Goal: Task Accomplishment & Management: Use online tool/utility

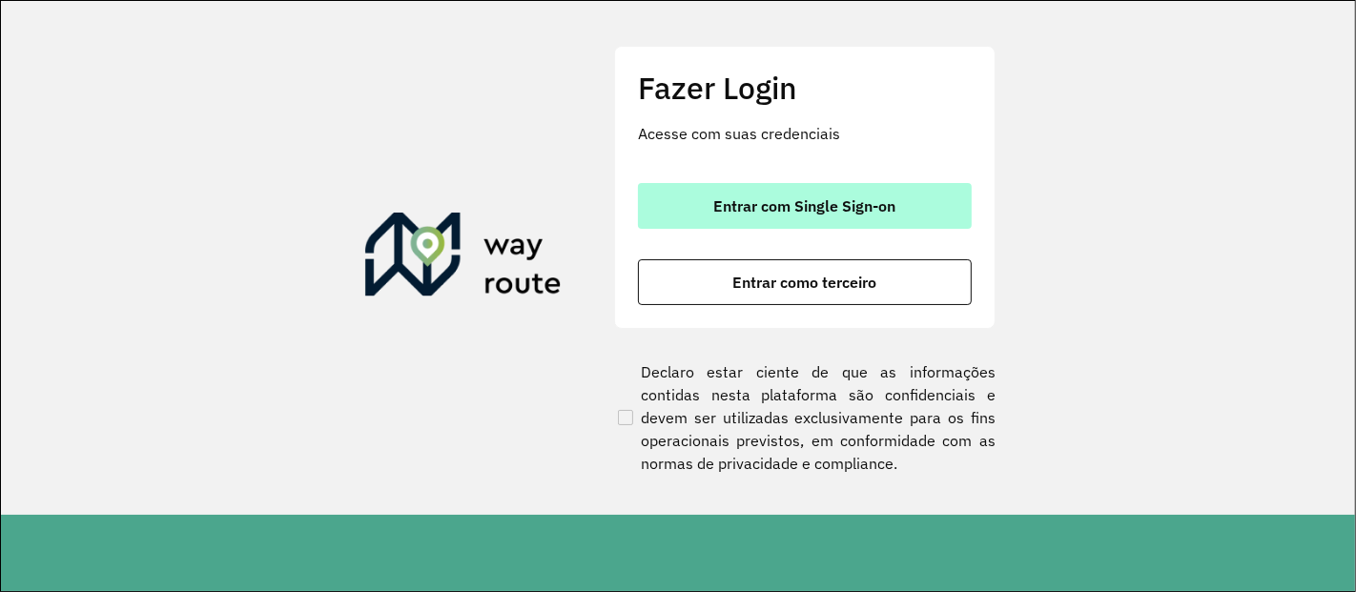
click at [771, 207] on span "Entrar com Single Sign-on" at bounding box center [805, 205] width 182 height 15
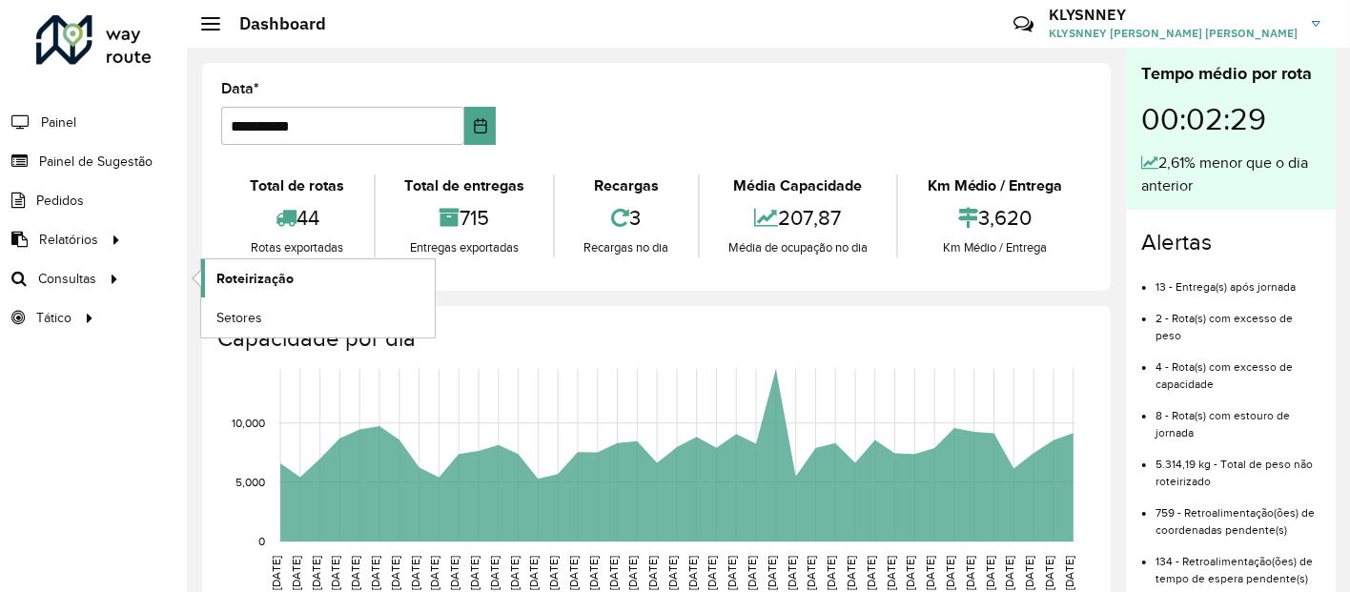
click at [259, 279] on span "Roteirização" at bounding box center [254, 279] width 77 height 20
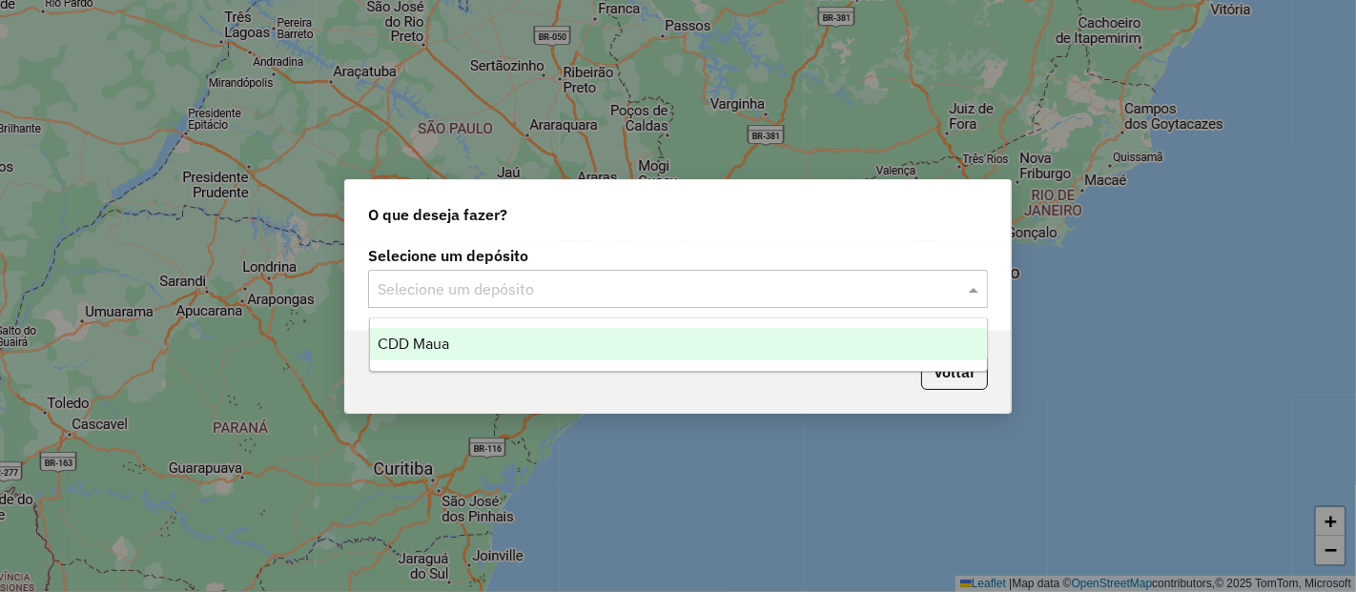
click at [438, 290] on input "text" at bounding box center [659, 289] width 563 height 23
click at [444, 346] on span "CDD Maua" at bounding box center [414, 344] width 72 height 16
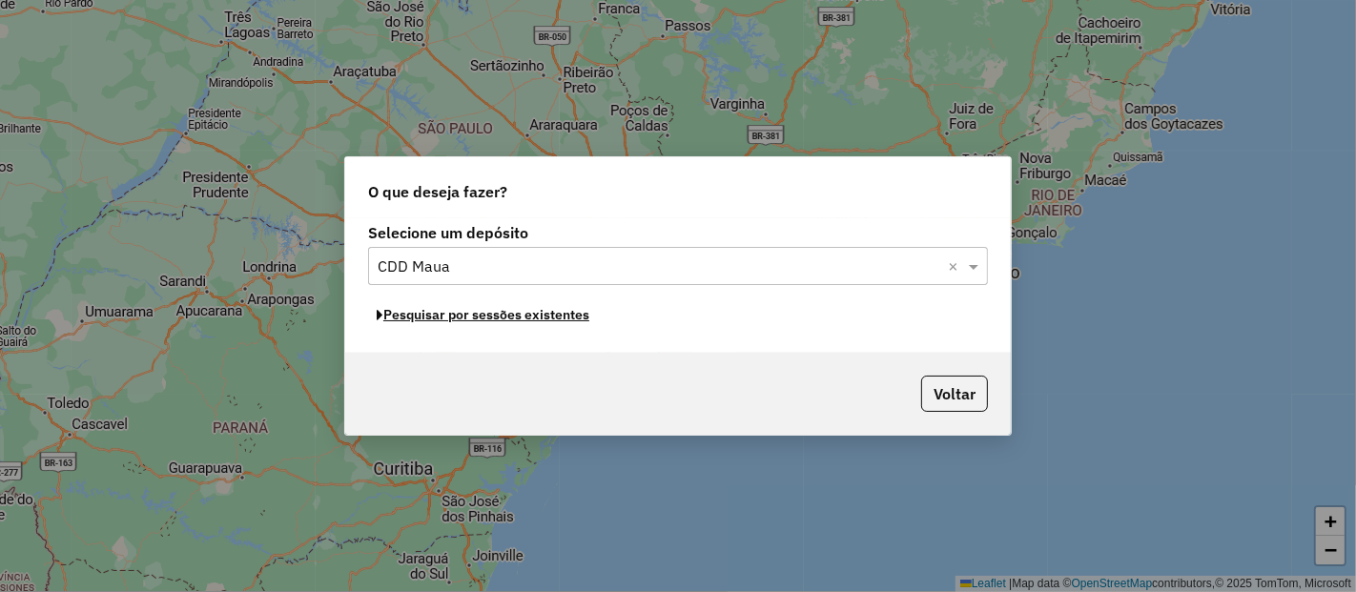
click at [472, 319] on button "Pesquisar por sessões existentes" at bounding box center [483, 315] width 230 height 30
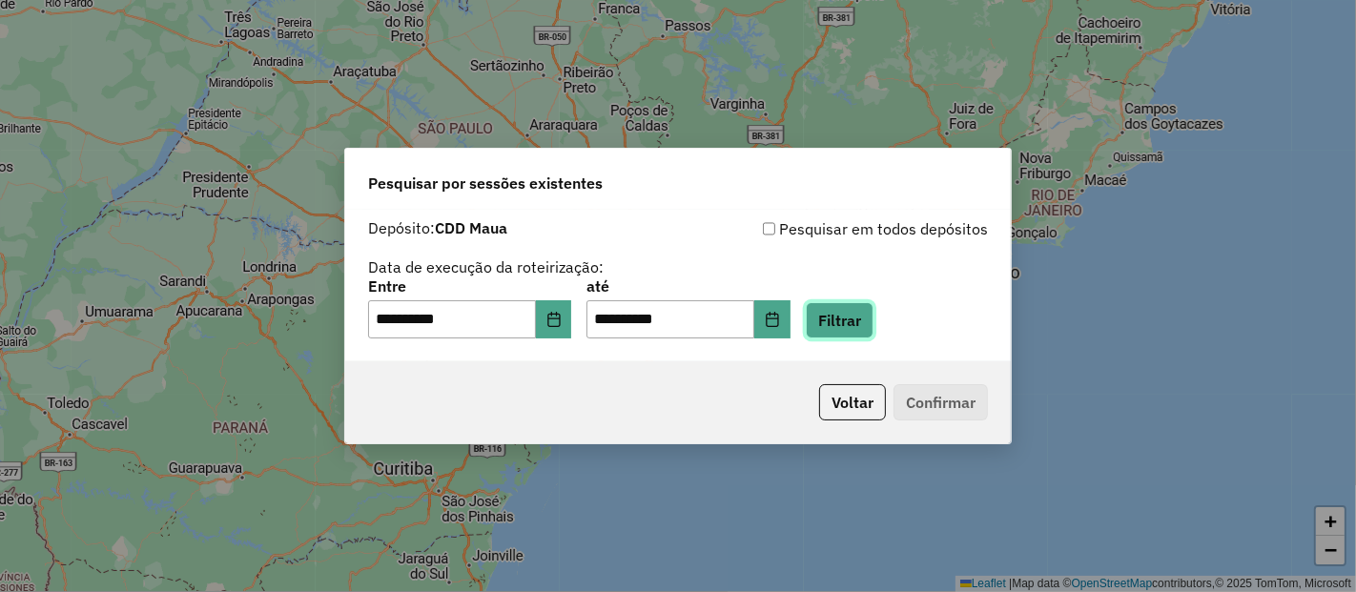
click at [869, 323] on button "Filtrar" at bounding box center [840, 320] width 68 height 36
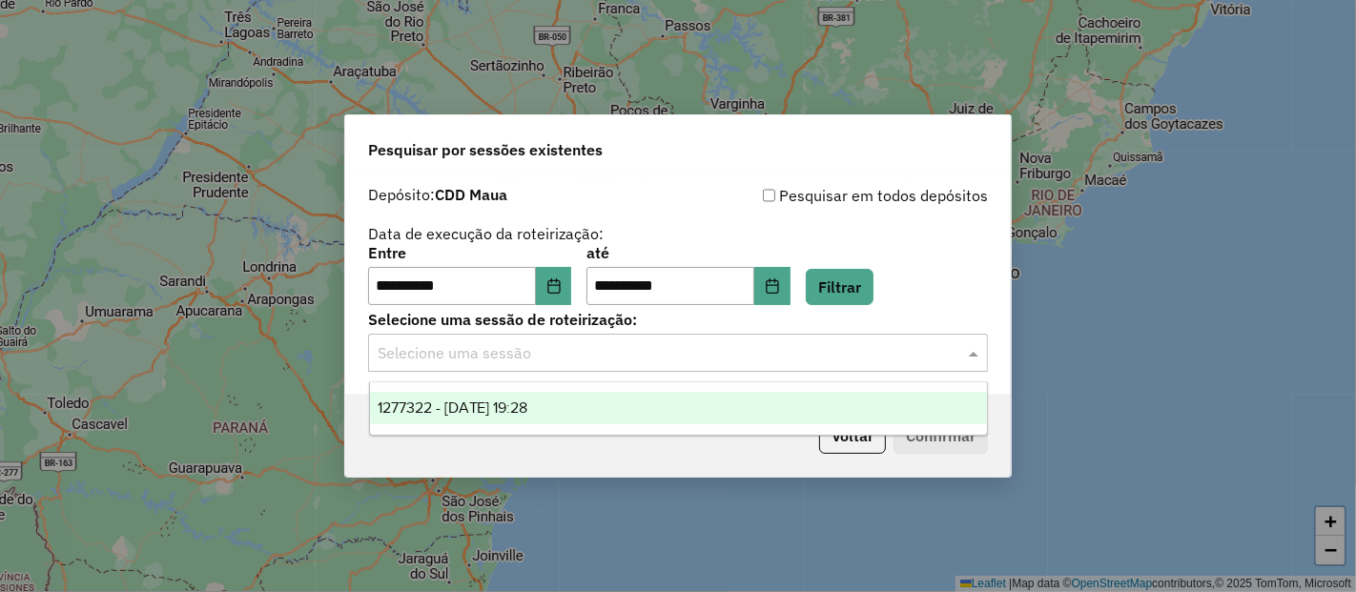
click at [684, 363] on input "text" at bounding box center [659, 353] width 563 height 23
click at [528, 408] on span "1277322 - [DATE] 19:28" at bounding box center [453, 408] width 151 height 16
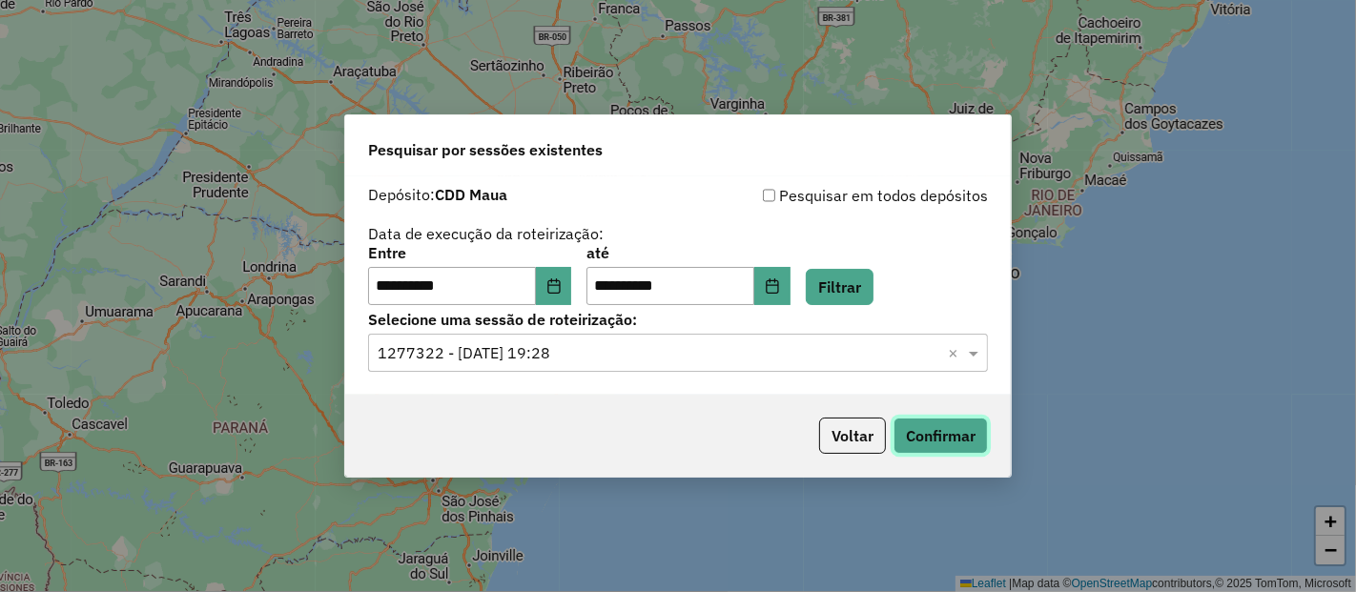
click at [948, 432] on button "Confirmar" at bounding box center [941, 436] width 94 height 36
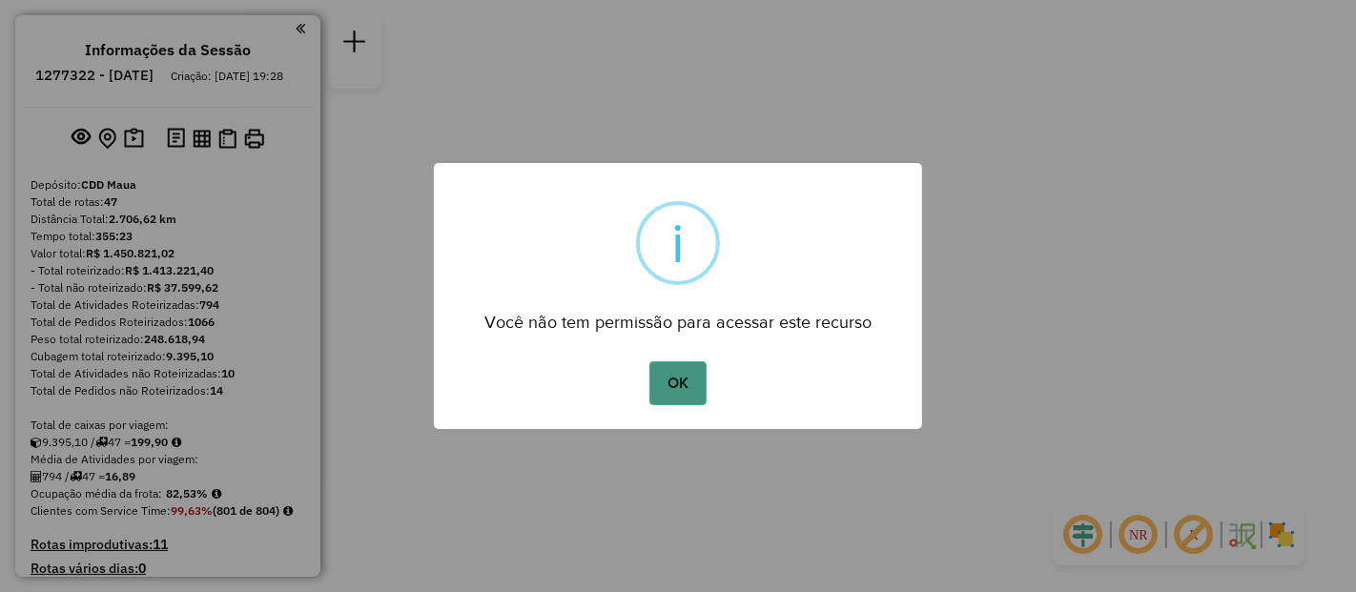
click at [699, 387] on button "OK" at bounding box center [677, 383] width 56 height 44
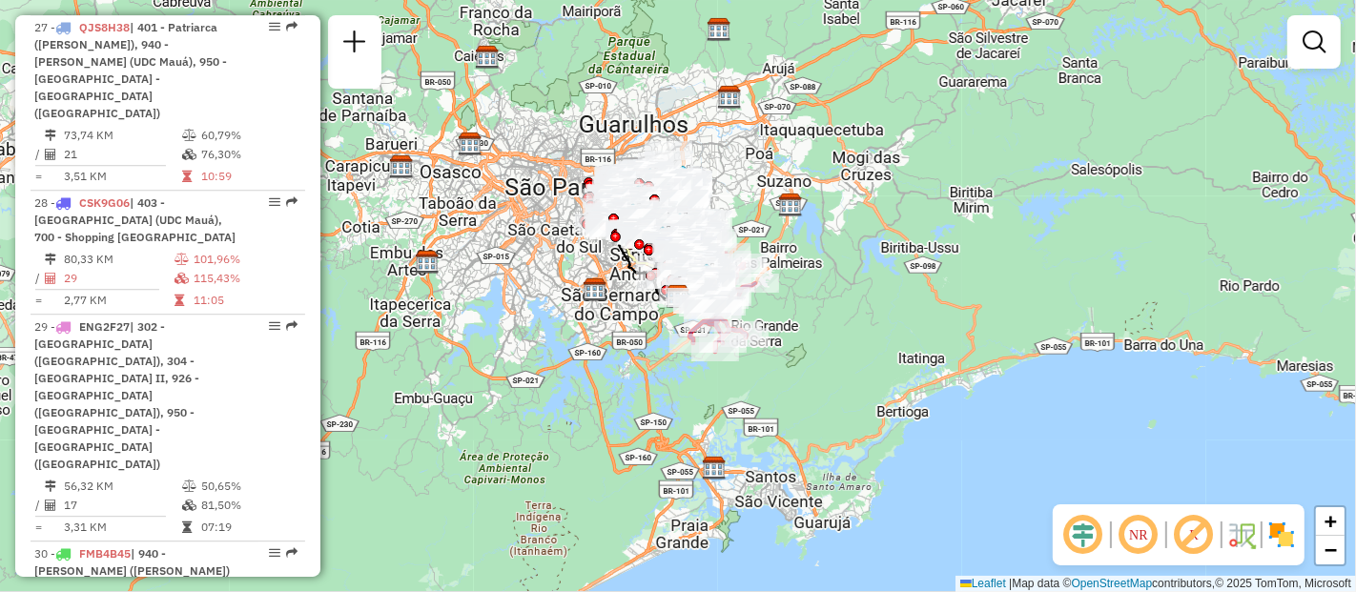
scroll to position [3751, 0]
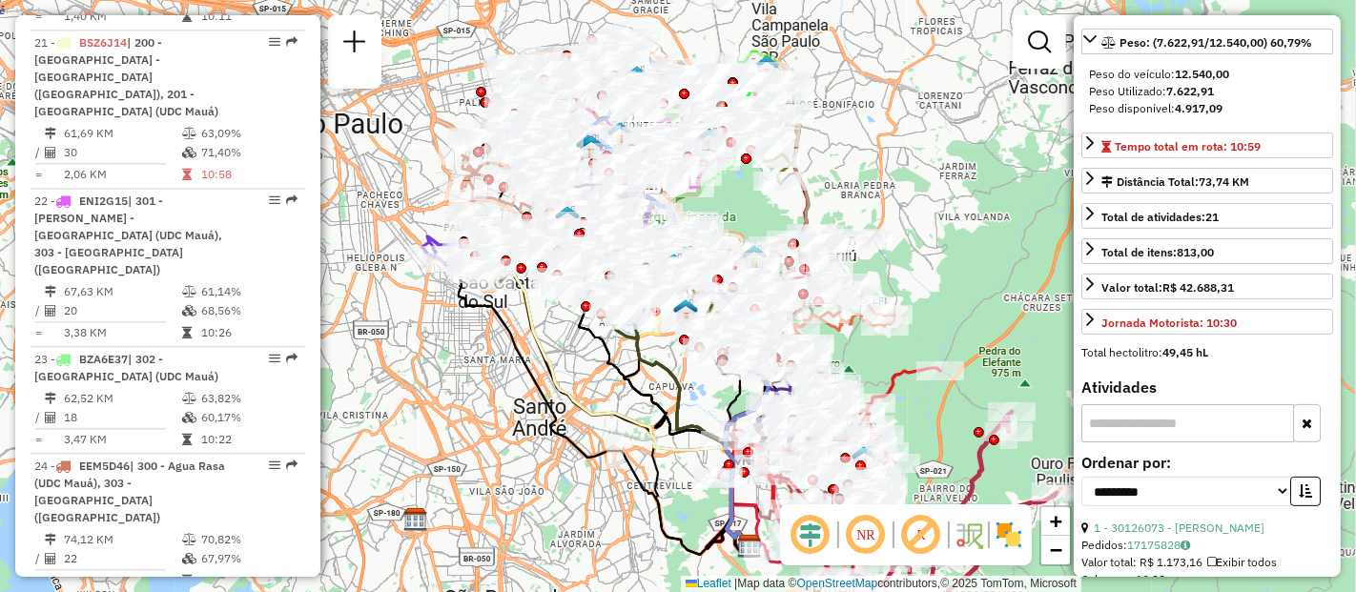
scroll to position [423, 0]
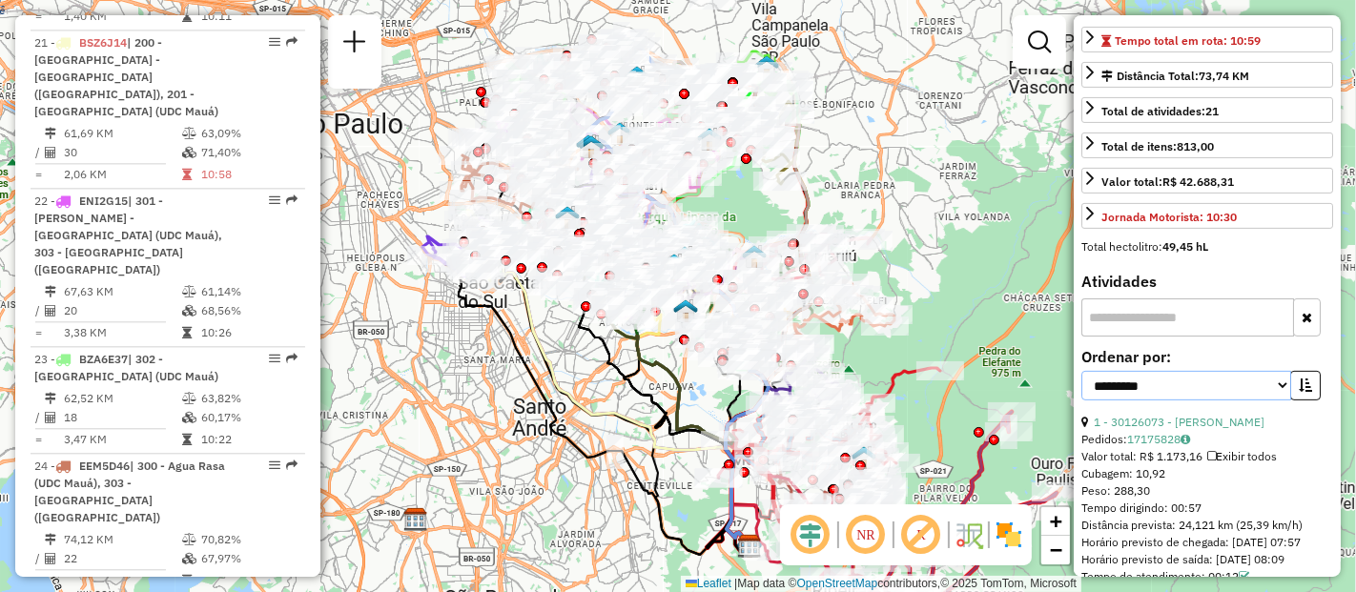
click at [1269, 393] on select "**********" at bounding box center [1186, 386] width 210 height 30
select select "*********"
click at [1081, 380] on select "**********" at bounding box center [1186, 386] width 210 height 30
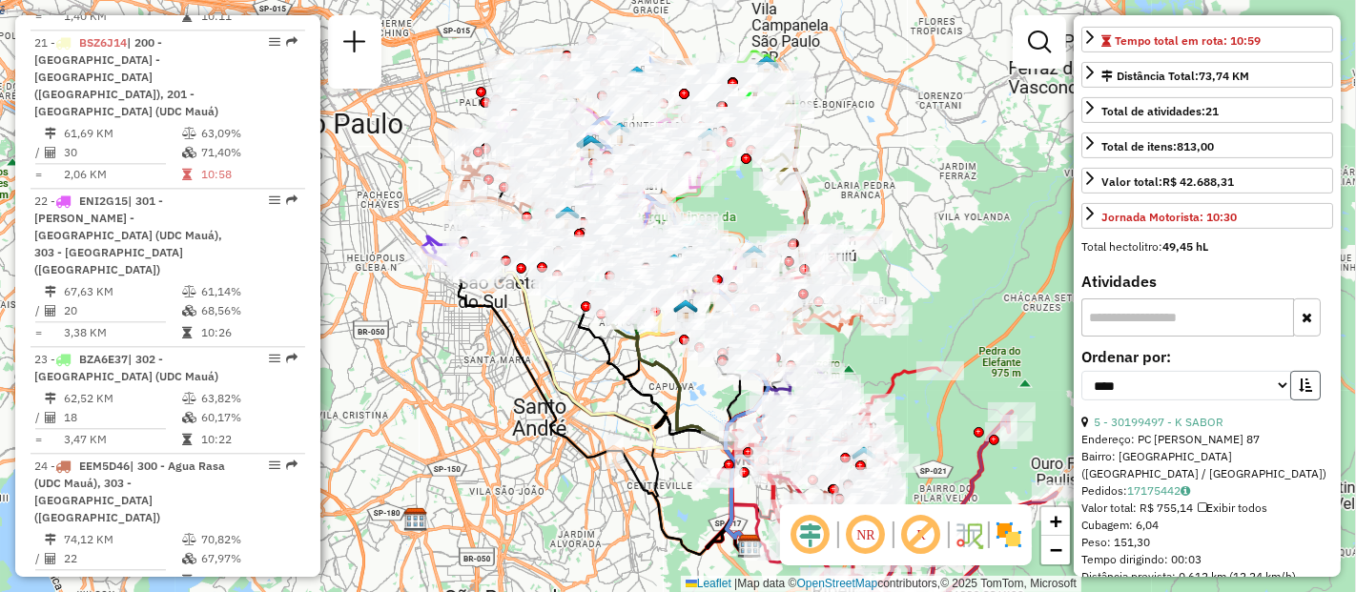
click at [1305, 392] on icon "button" at bounding box center [1305, 385] width 13 height 13
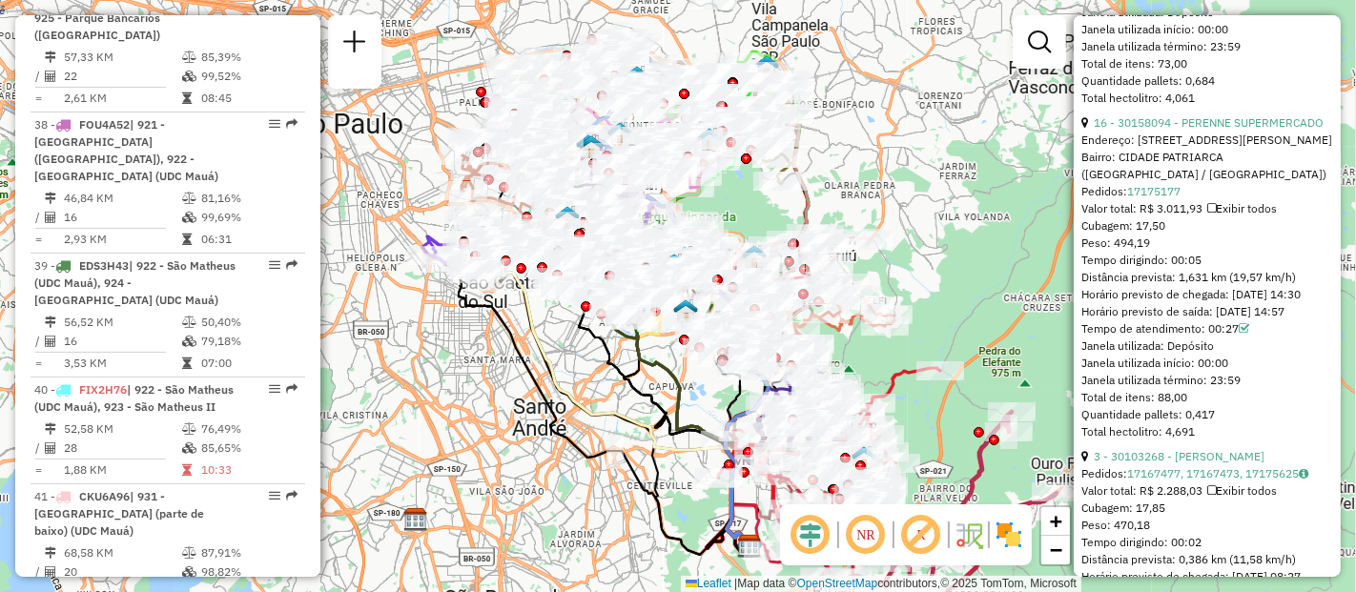
scroll to position [3166, 0]
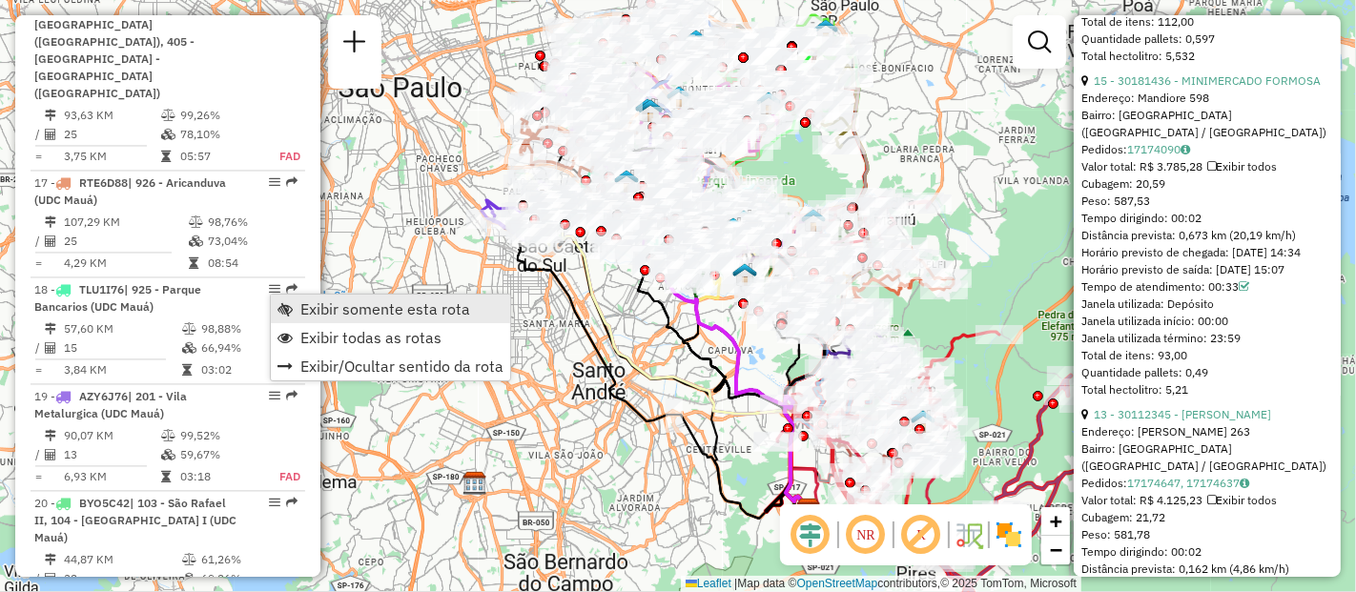
click at [364, 304] on span "Exibir somente esta rota" at bounding box center [385, 308] width 170 height 15
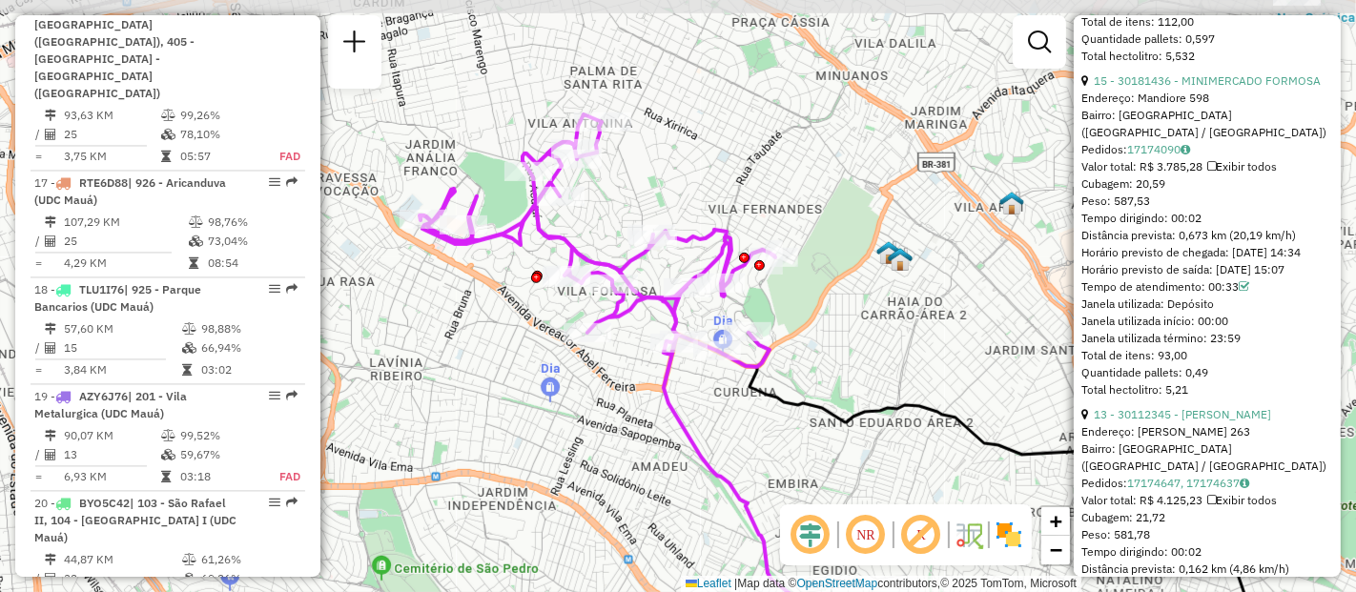
drag, startPoint x: 668, startPoint y: 164, endPoint x: 806, endPoint y: 336, distance: 220.4
click at [806, 336] on div "Janela de atendimento Grade de atendimento Capacidade Transportadoras Veículos …" at bounding box center [678, 296] width 1356 height 592
